Goal: Task Accomplishment & Management: Use online tool/utility

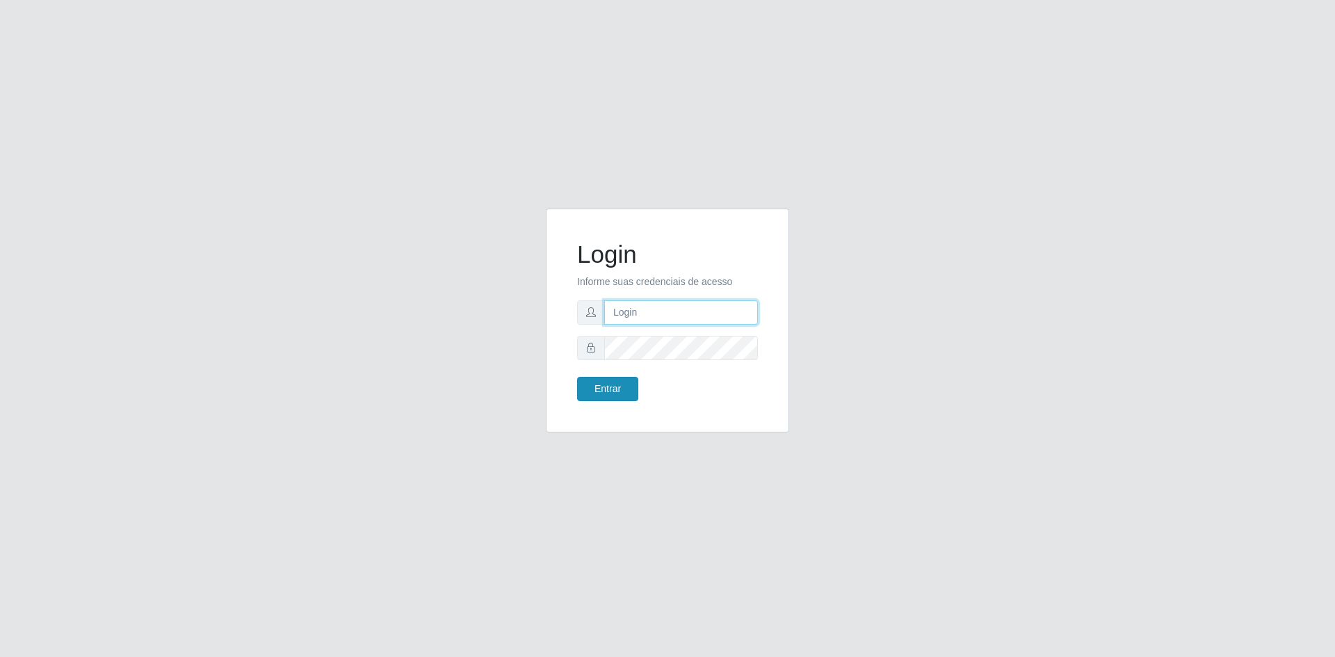
type input "[EMAIL_ADDRESS][DOMAIN_NAME]"
click at [599, 390] on button "Entrar" at bounding box center [607, 389] width 61 height 24
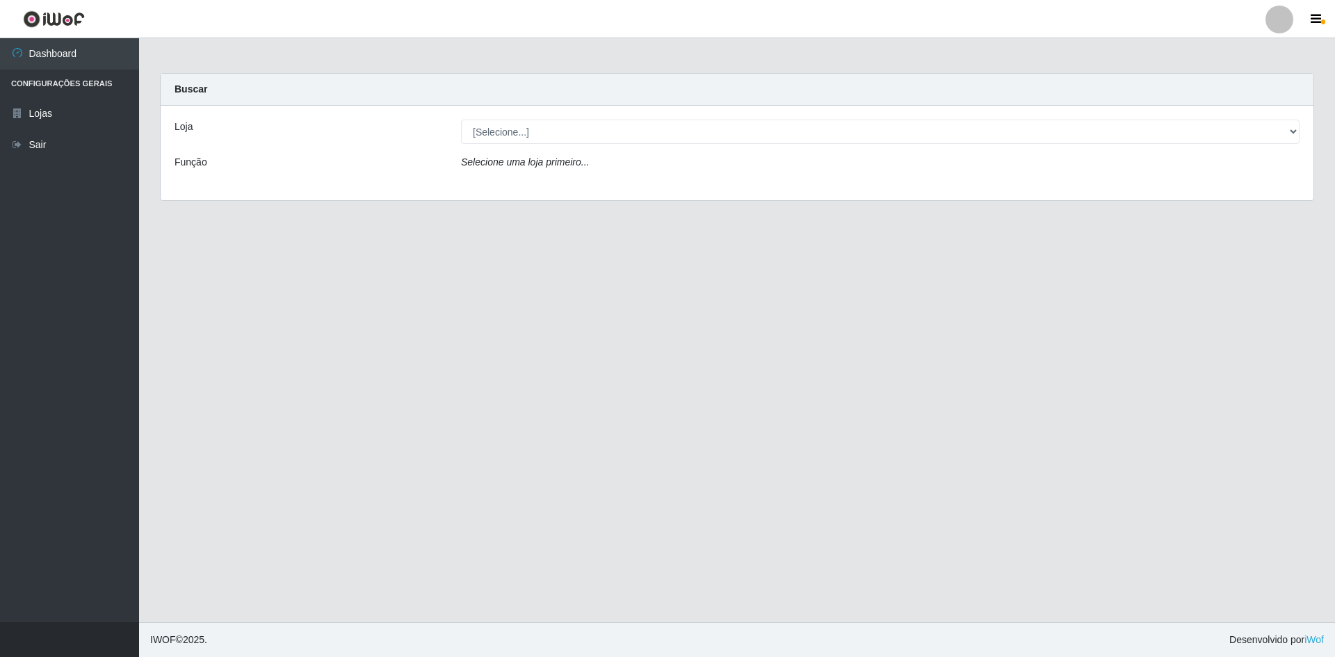
click at [1334, 106] on div "Carregando... Buscar Loja [Selecione...] Hiper Queiroz - [GEOGRAPHIC_DATA] Quei…" at bounding box center [737, 145] width 1196 height 145
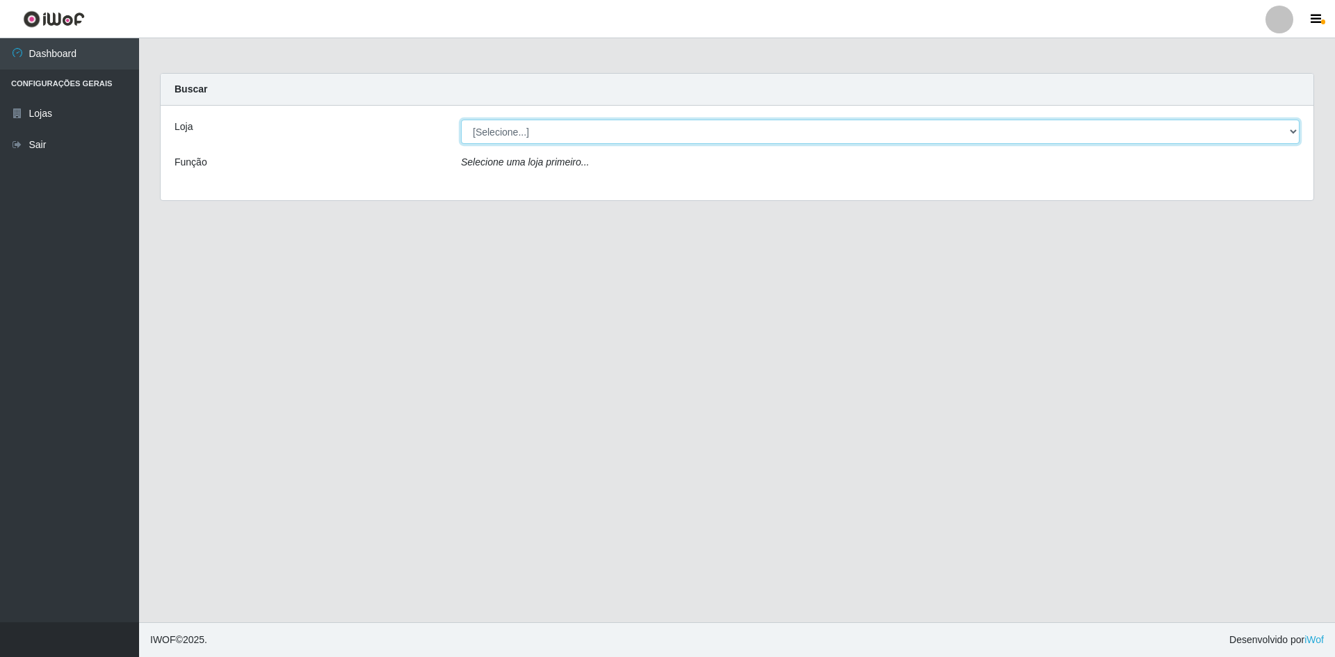
click at [1297, 122] on select "[Selecione...] Hiper Queiroz - [GEOGRAPHIC_DATA] [GEOGRAPHIC_DATA] [GEOGRAPHIC_…" at bounding box center [880, 132] width 838 height 24
select select "517"
click at [461, 120] on select "[Selecione...] Hiper Queiroz - [GEOGRAPHIC_DATA] [GEOGRAPHIC_DATA] [GEOGRAPHIC_…" at bounding box center [880, 132] width 838 height 24
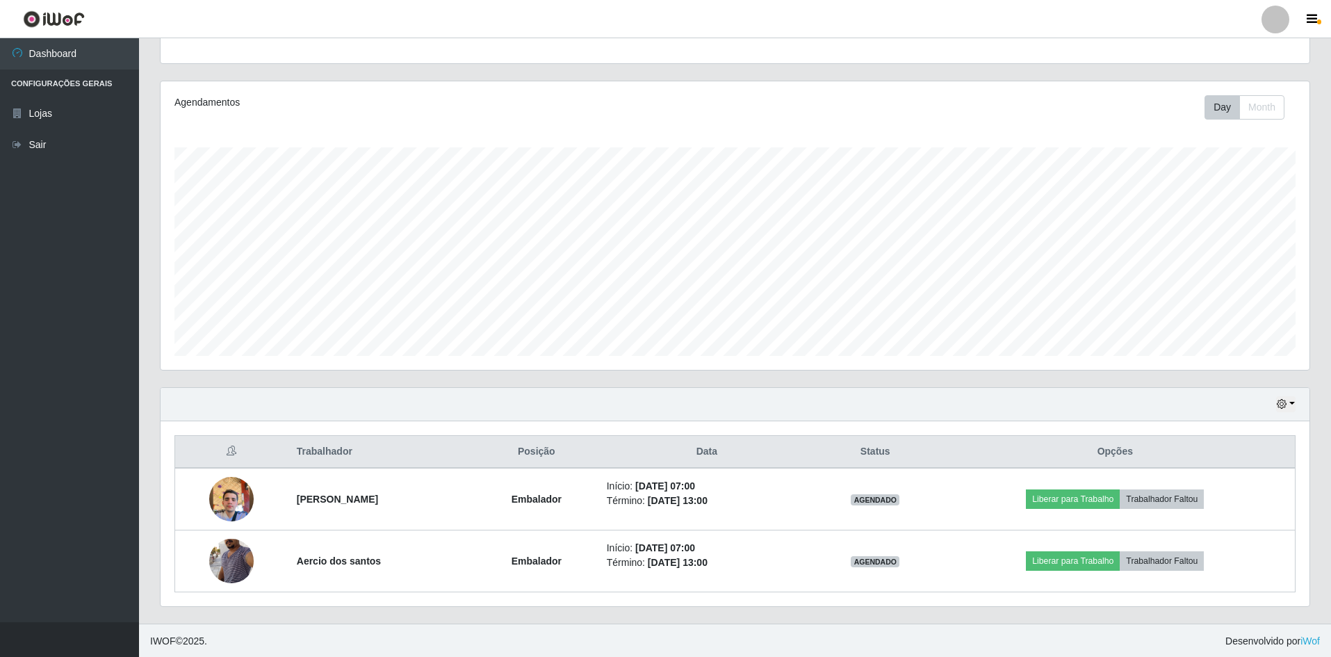
scroll to position [143, 0]
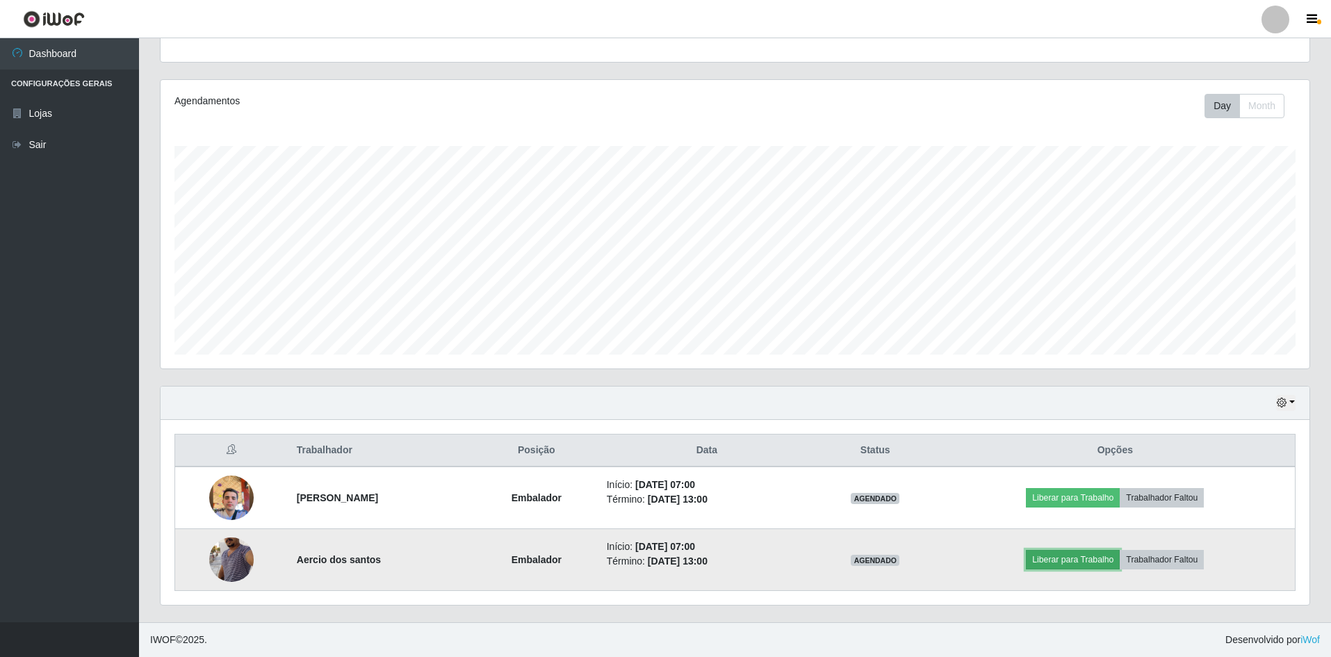
click at [1077, 562] on button "Liberar para Trabalho" at bounding box center [1073, 559] width 94 height 19
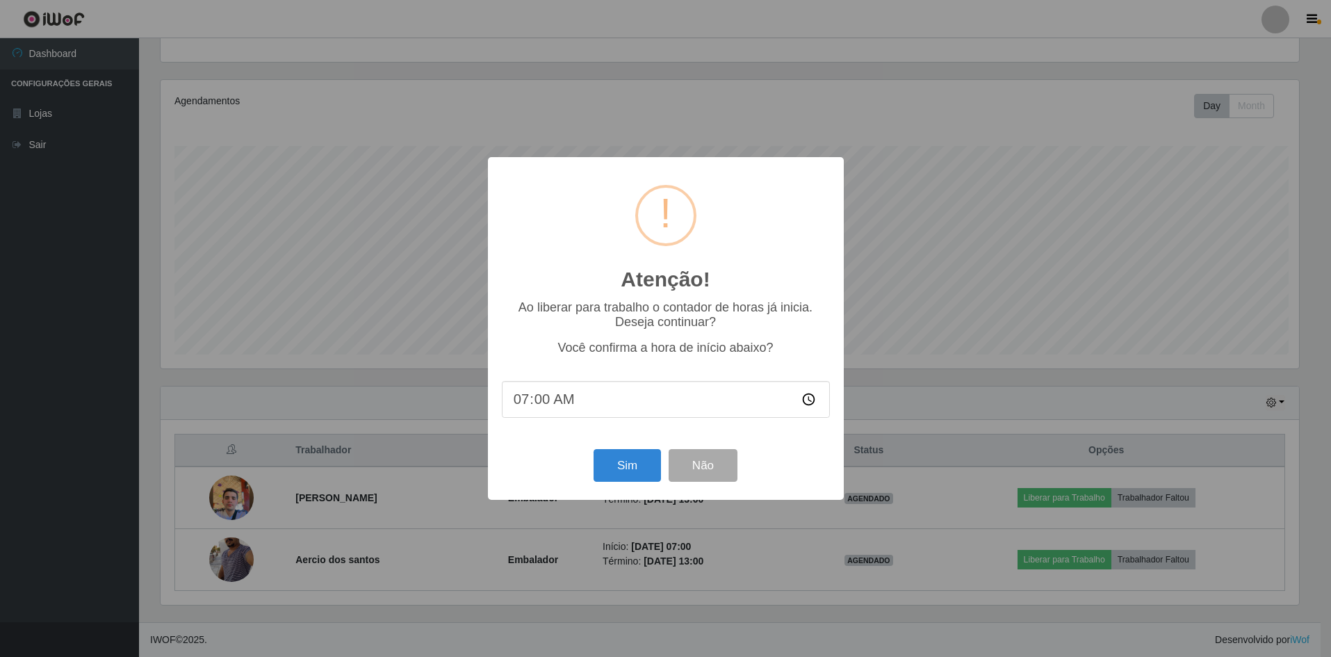
scroll to position [289, 1142]
click at [642, 467] on button "Sim" at bounding box center [628, 465] width 67 height 33
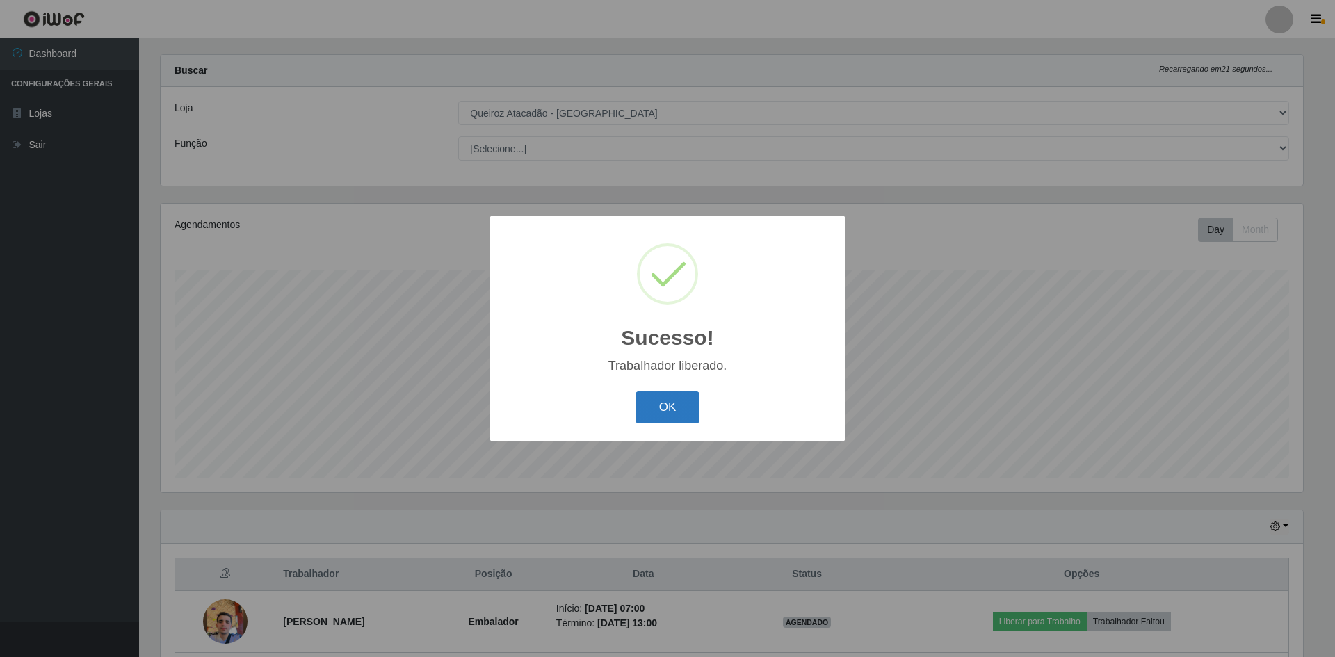
click at [663, 410] on button "OK" at bounding box center [667, 407] width 65 height 33
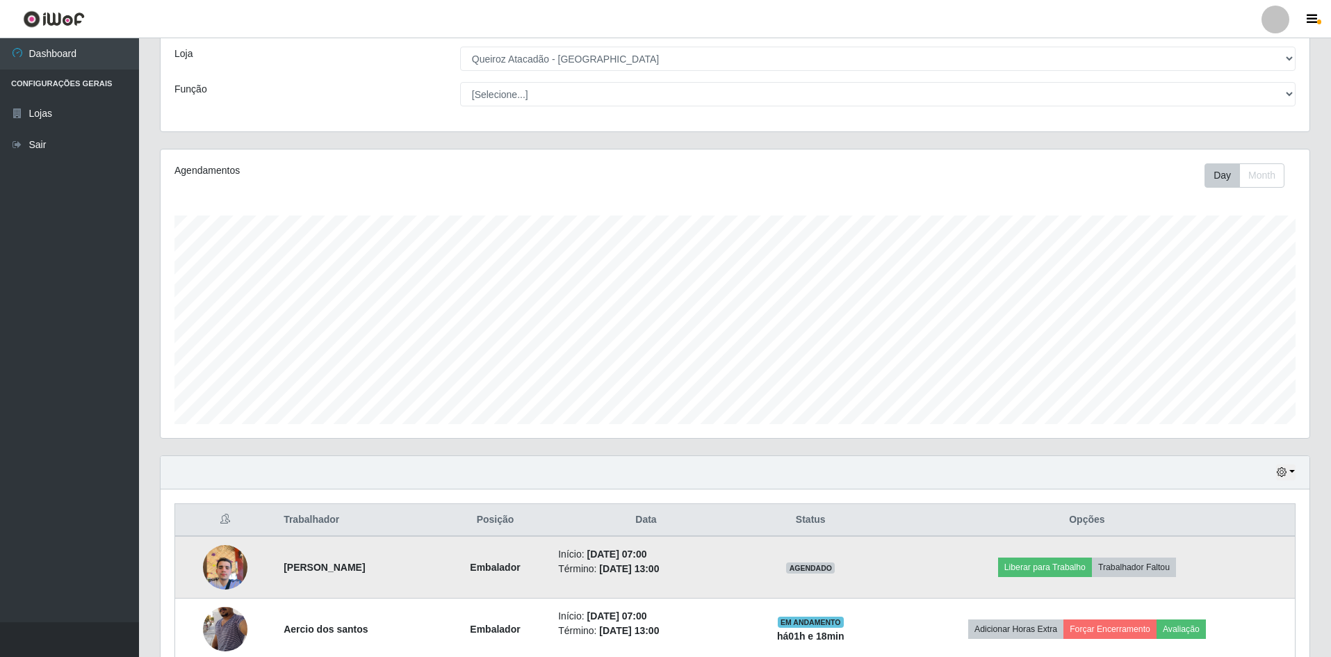
scroll to position [0, 0]
